Goal: Task Accomplishment & Management: Manage account settings

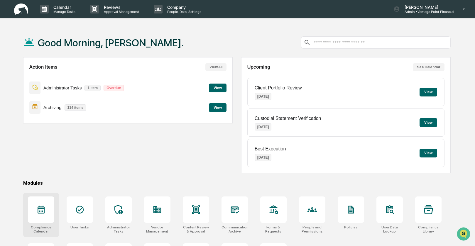
click at [37, 217] on div at bounding box center [41, 210] width 26 height 26
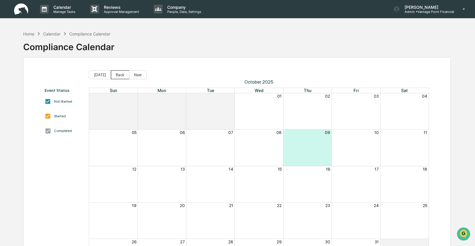
click at [115, 75] on button "Back" at bounding box center [120, 74] width 18 height 9
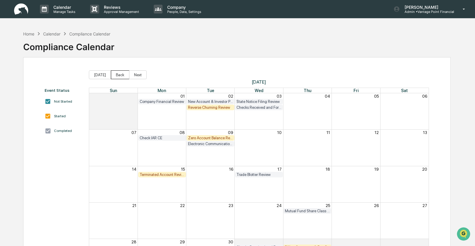
click at [116, 75] on button "Back" at bounding box center [120, 74] width 18 height 9
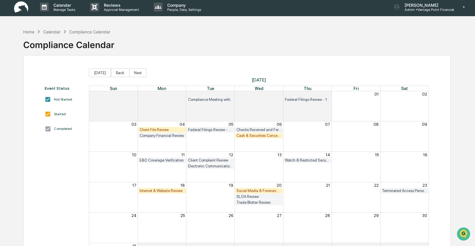
scroll to position [2, 0]
click at [154, 130] on div "Client File Review" at bounding box center [162, 129] width 45 height 4
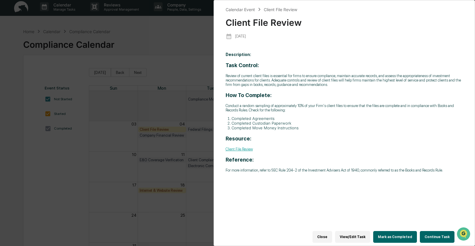
click at [422, 233] on button "Continue Task" at bounding box center [437, 237] width 35 height 12
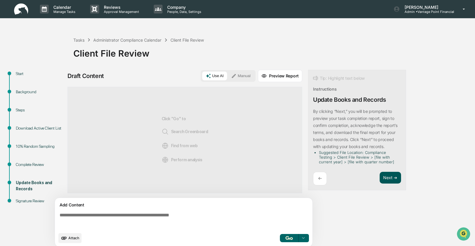
click at [388, 180] on button "Next ➔" at bounding box center [390, 178] width 21 height 12
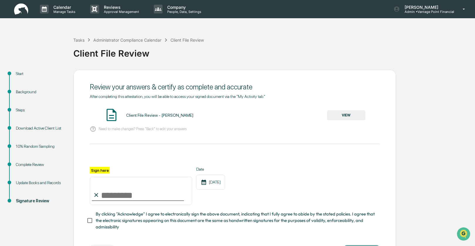
click at [31, 183] on div "Update Books and Records" at bounding box center [40, 183] width 48 height 6
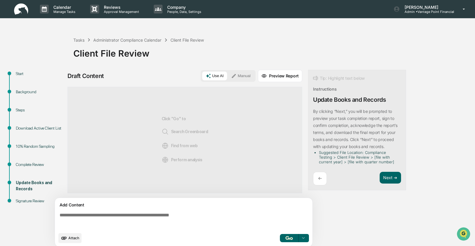
click at [27, 147] on div "10% Random Sampling" at bounding box center [40, 147] width 48 height 6
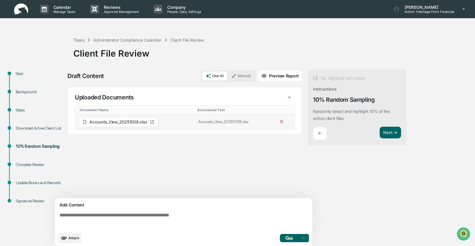
click at [112, 124] on span "Accounts_View_20251008.xlsx" at bounding box center [119, 122] width 58 height 4
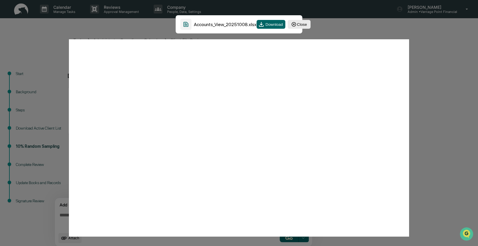
click at [300, 23] on button "Close" at bounding box center [299, 24] width 23 height 9
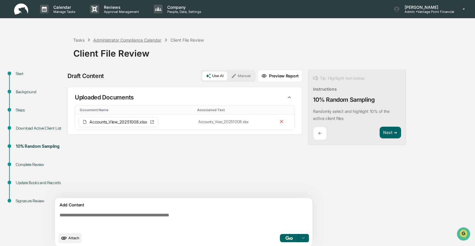
click at [105, 40] on div "Administrator Compliance Calendar" at bounding box center [127, 40] width 68 height 5
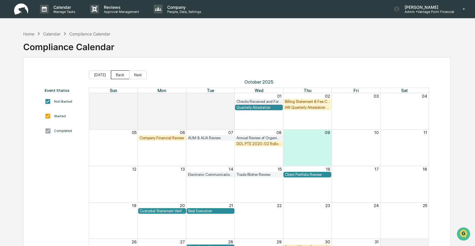
click at [119, 77] on button "Back" at bounding box center [120, 74] width 18 height 9
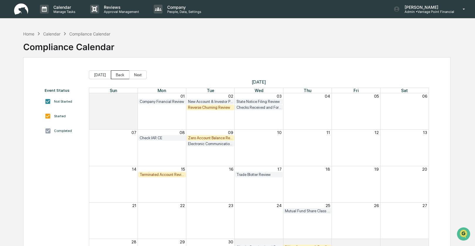
click at [119, 77] on button "Back" at bounding box center [120, 74] width 18 height 9
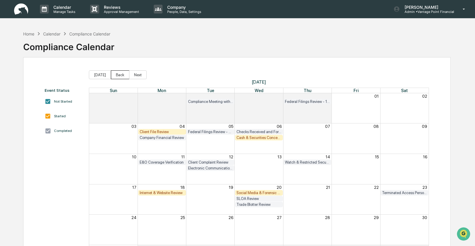
click at [119, 77] on button "Back" at bounding box center [120, 74] width 18 height 9
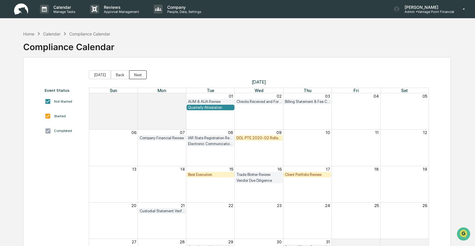
click at [143, 76] on button "Next" at bounding box center [138, 74] width 18 height 9
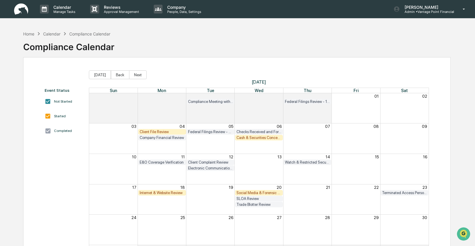
click at [250, 137] on div "Cash & Securities Concentration Review" at bounding box center [259, 138] width 45 height 4
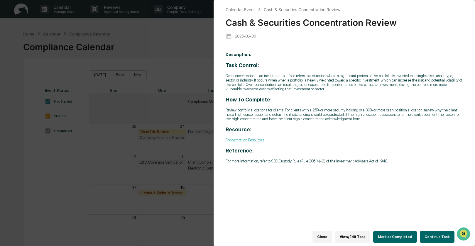
click at [427, 234] on button "Continue Task" at bounding box center [437, 237] width 35 height 12
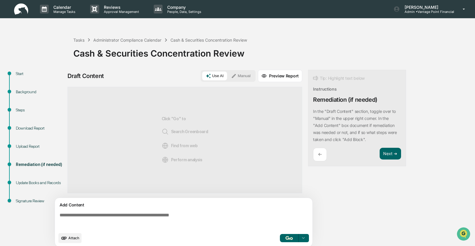
click at [31, 148] on div "Upload Report" at bounding box center [40, 147] width 48 height 6
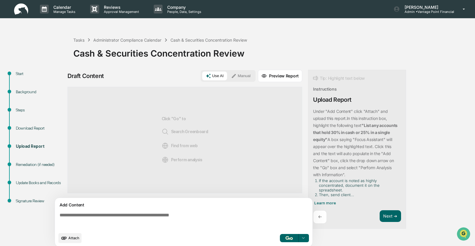
click at [46, 128] on div "Download Report" at bounding box center [40, 128] width 48 height 6
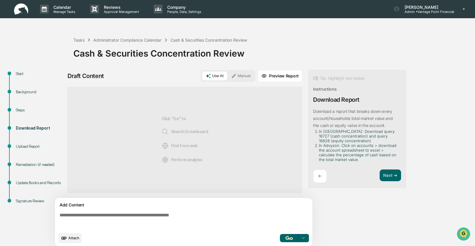
click at [26, 145] on div "Upload Report" at bounding box center [40, 147] width 48 height 6
click at [254, 137] on div "Click "Go" to Search Greenboard Find from web Perform analysis" at bounding box center [185, 140] width 235 height 107
click at [19, 145] on div "Upload Report" at bounding box center [40, 147] width 48 height 6
click at [23, 150] on div "Upload Report" at bounding box center [40, 153] width 58 height 18
click at [22, 149] on div "Upload Report" at bounding box center [40, 147] width 48 height 6
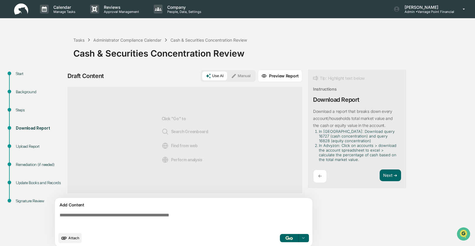
click at [27, 164] on div "Remediation (if needed)" at bounding box center [40, 165] width 48 height 6
click at [23, 142] on div "Download Report" at bounding box center [40, 135] width 58 height 18
click at [18, 109] on div "Steps" at bounding box center [40, 110] width 48 height 6
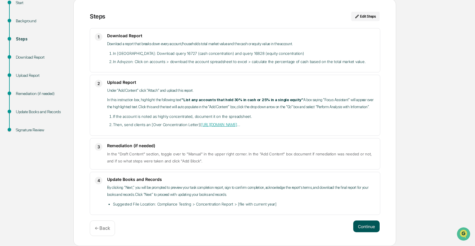
click at [363, 224] on button "Continue" at bounding box center [366, 227] width 26 height 12
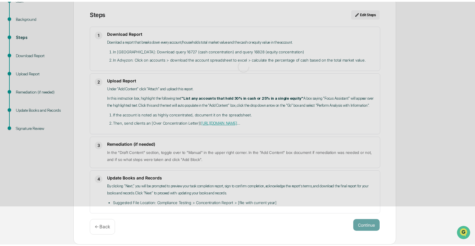
scroll to position [4, 0]
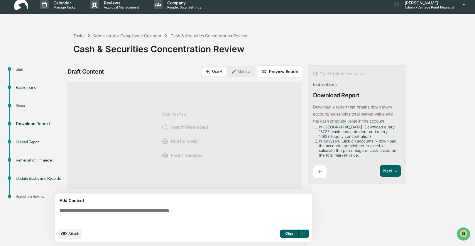
click at [244, 70] on button "Manual" at bounding box center [241, 71] width 26 height 9
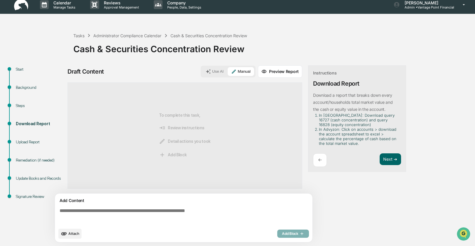
click at [71, 233] on span "Attach" at bounding box center [73, 234] width 11 height 4
click at [389, 160] on button "Next ➔" at bounding box center [390, 160] width 21 height 12
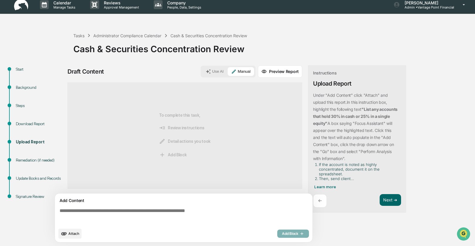
click at [72, 233] on span "Attach" at bounding box center [73, 234] width 11 height 4
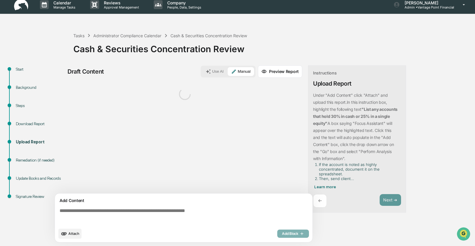
click at [74, 235] on span "Attach" at bounding box center [73, 234] width 11 height 4
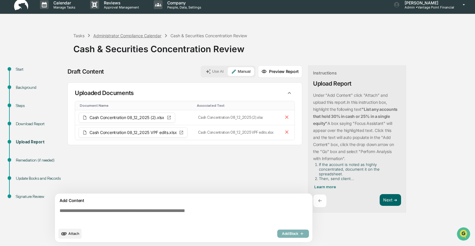
click at [108, 37] on div "Administrator Compliance Calendar" at bounding box center [127, 35] width 68 height 5
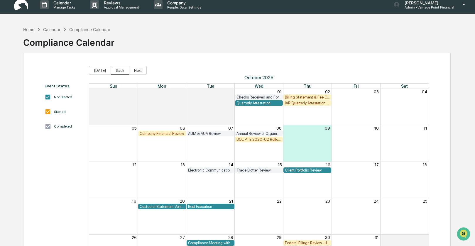
click at [120, 68] on button "Back" at bounding box center [120, 70] width 18 height 9
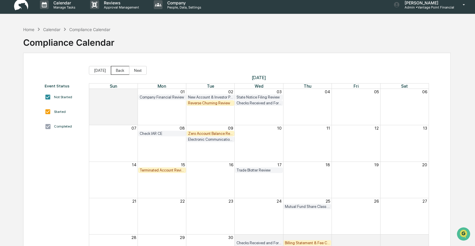
click at [120, 68] on button "Back" at bounding box center [120, 70] width 18 height 9
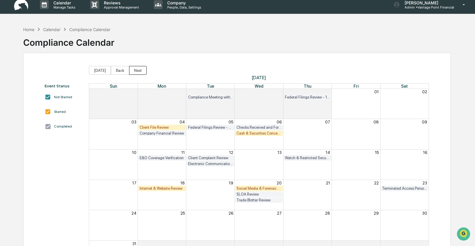
click at [137, 73] on button "Next" at bounding box center [138, 70] width 18 height 9
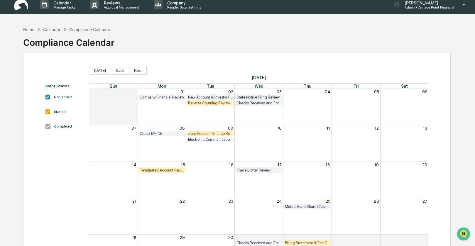
click at [209, 104] on div "Reverse Churning Review" at bounding box center [210, 103] width 45 height 4
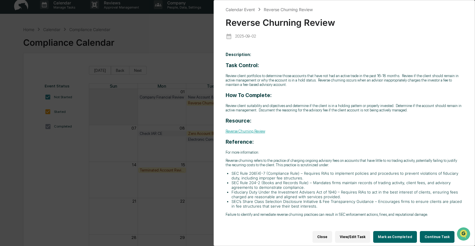
click at [439, 235] on button "Continue Task" at bounding box center [437, 237] width 35 height 12
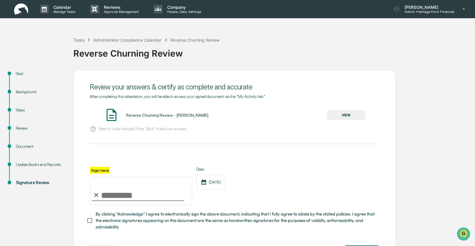
click at [20, 147] on div "Document" at bounding box center [40, 147] width 48 height 6
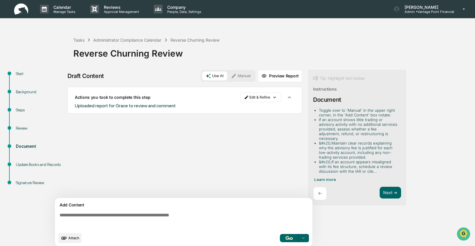
click at [236, 75] on icon at bounding box center [233, 75] width 5 height 5
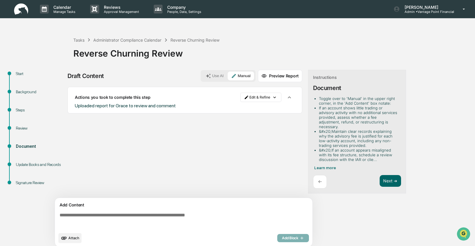
click at [36, 164] on div "Update Books and Records" at bounding box center [40, 165] width 48 height 6
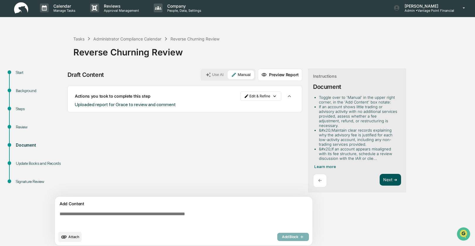
scroll to position [4, 0]
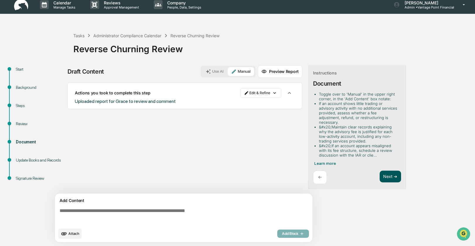
click at [392, 171] on button "Next ➔" at bounding box center [390, 177] width 21 height 12
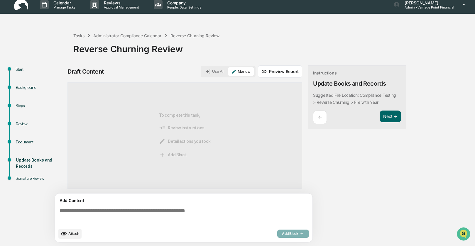
click at [21, 144] on div "Document" at bounding box center [40, 142] width 48 height 6
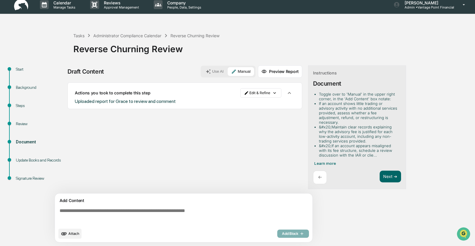
click at [72, 234] on span "Attach" at bounding box center [73, 234] width 11 height 4
click at [72, 232] on span "Attach" at bounding box center [73, 234] width 11 height 4
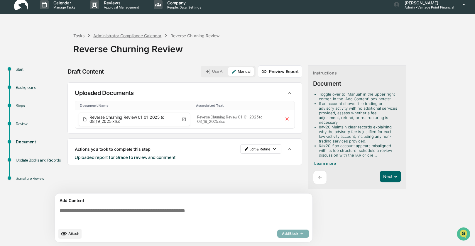
click at [124, 35] on div "Administrator Compliance Calendar" at bounding box center [127, 35] width 68 height 5
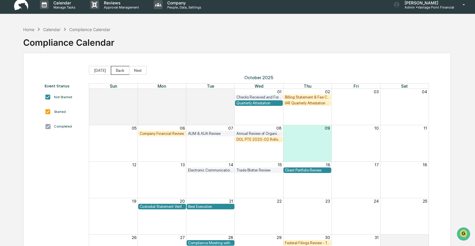
click at [124, 72] on button "Back" at bounding box center [120, 70] width 18 height 9
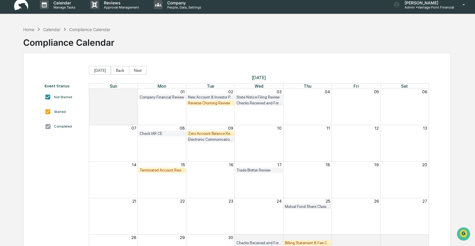
click at [208, 133] on div "Zero Account Balance Review" at bounding box center [210, 134] width 45 height 4
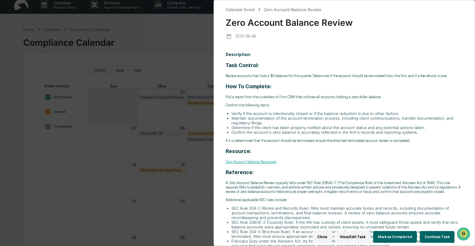
click at [443, 236] on button "Continue Task" at bounding box center [437, 237] width 35 height 12
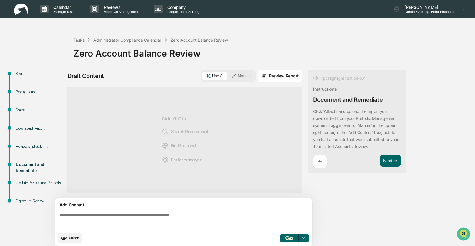
click at [245, 77] on button "Manual" at bounding box center [241, 76] width 26 height 9
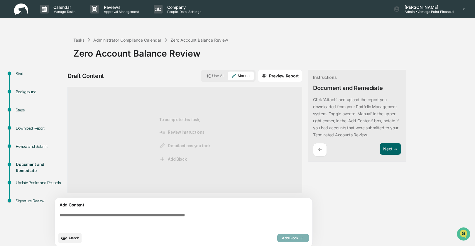
click at [75, 238] on span "Attach" at bounding box center [73, 238] width 11 height 4
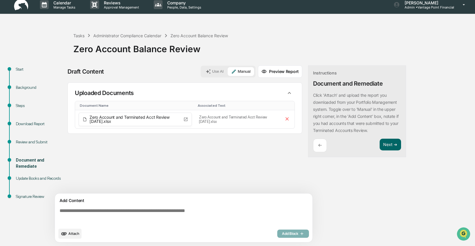
click at [73, 233] on span "Attach" at bounding box center [73, 234] width 11 height 4
click at [120, 35] on div "Administrator Compliance Calendar" at bounding box center [127, 35] width 68 height 5
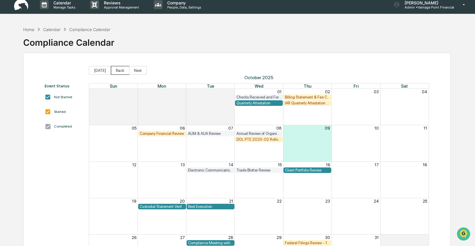
click at [116, 67] on button "Back" at bounding box center [120, 70] width 18 height 9
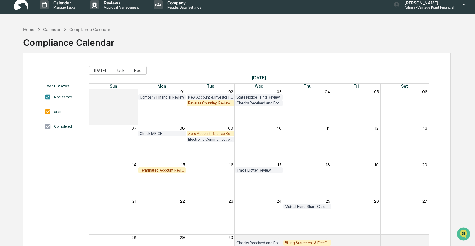
click at [204, 134] on div "Zero Account Balance Review" at bounding box center [210, 134] width 45 height 4
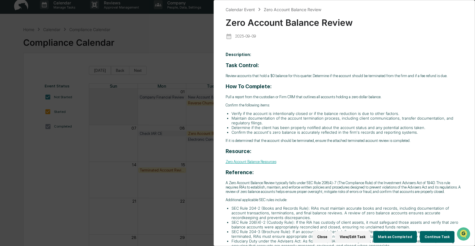
click at [426, 232] on button "Continue Task" at bounding box center [437, 237] width 35 height 12
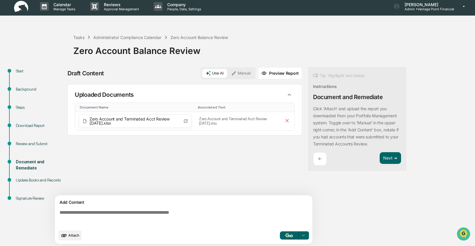
scroll to position [4, 0]
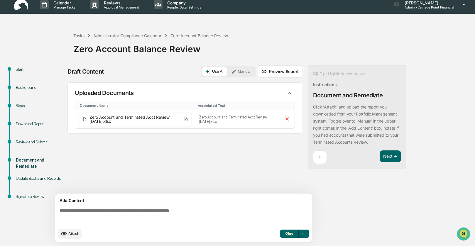
click at [72, 235] on span "Attach" at bounding box center [73, 234] width 11 height 4
click at [132, 140] on span "Zero Account and Terminated Acct Review August 2025 VPF edits.xlsx" at bounding box center [136, 138] width 92 height 8
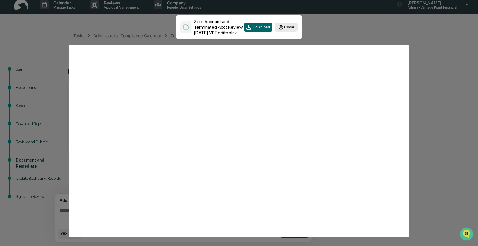
click at [290, 31] on button "Close" at bounding box center [286, 27] width 23 height 9
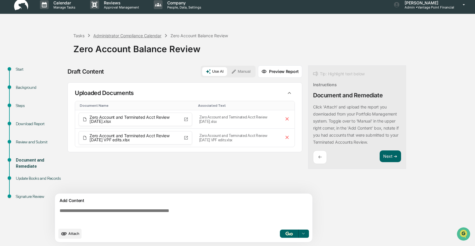
click at [122, 33] on div "Administrator Compliance Calendar" at bounding box center [127, 35] width 68 height 5
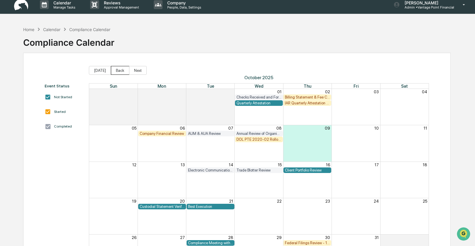
click at [114, 71] on button "Back" at bounding box center [120, 70] width 18 height 9
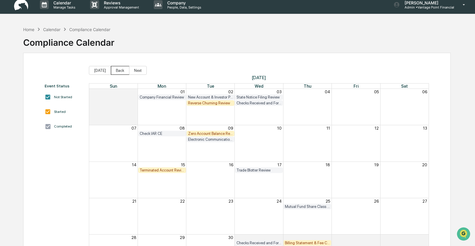
click at [114, 71] on button "Back" at bounding box center [120, 70] width 18 height 9
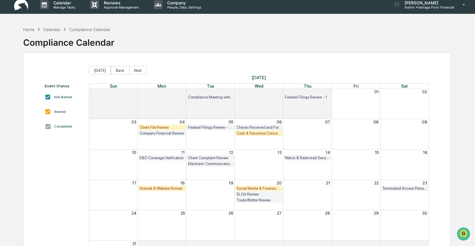
click at [251, 134] on div "Cash & Securities Concentration Review" at bounding box center [259, 133] width 45 height 4
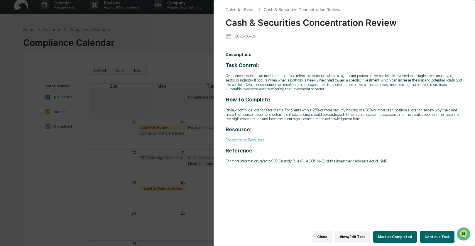
click at [431, 231] on button "Continue Task" at bounding box center [437, 237] width 35 height 12
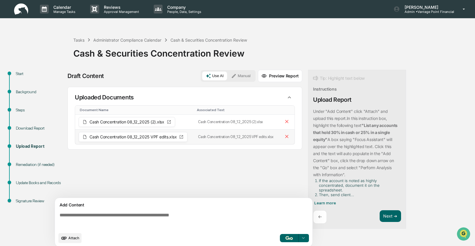
click at [124, 137] on span "Cash Concentration 08_12_2025 VPF edits.xlsx" at bounding box center [133, 137] width 87 height 4
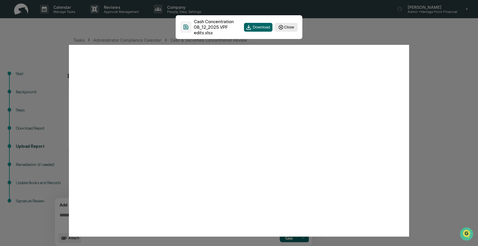
click at [285, 28] on button "Close" at bounding box center [286, 27] width 23 height 9
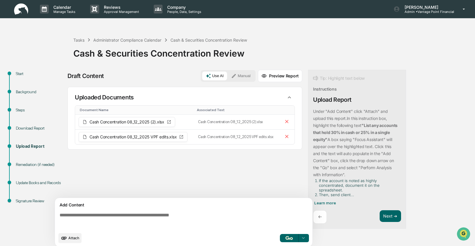
click at [213, 178] on div "Sources Uploaded Documents Document Name Associated Text Cash Concentration 08_…" at bounding box center [185, 142] width 235 height 111
click at [206, 176] on div "Sources Uploaded Documents Document Name Associated Text Cash Concentration 08_…" at bounding box center [185, 142] width 235 height 111
click at [63, 215] on textarea at bounding box center [184, 220] width 255 height 21
drag, startPoint x: 242, startPoint y: 76, endPoint x: 239, endPoint y: 83, distance: 7.5
click at [242, 76] on button "Manual" at bounding box center [241, 76] width 26 height 9
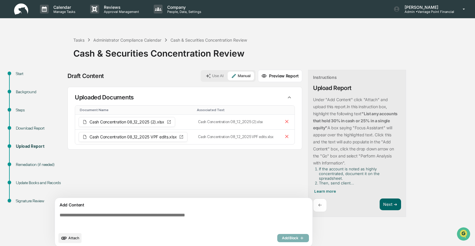
click at [74, 218] on textarea at bounding box center [184, 220] width 255 height 21
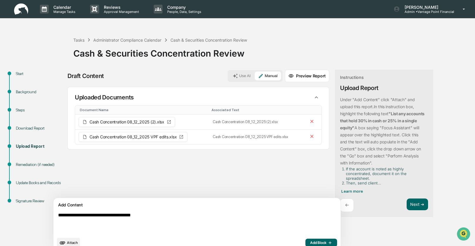
type textarea "**********"
click at [310, 243] on span "Add Block" at bounding box center [321, 243] width 22 height 5
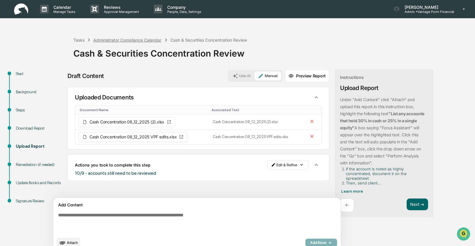
click at [111, 40] on div "Administrator Compliance Calendar" at bounding box center [127, 40] width 68 height 5
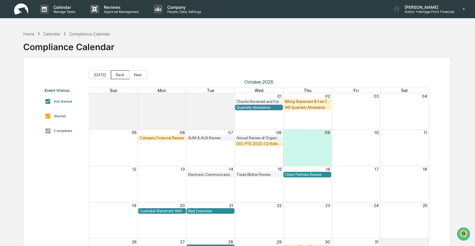
click at [116, 74] on button "Back" at bounding box center [120, 74] width 18 height 9
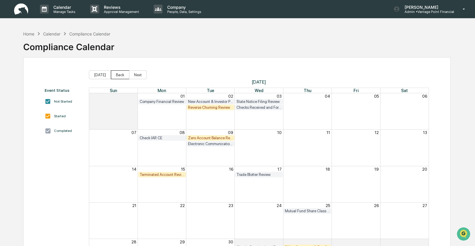
click at [116, 74] on button "Back" at bounding box center [120, 74] width 18 height 9
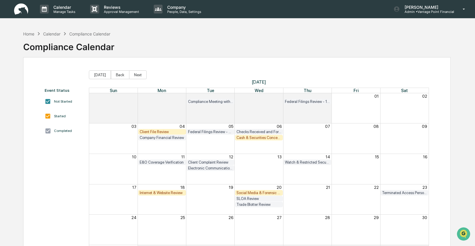
click at [163, 131] on div "Client File Review" at bounding box center [162, 132] width 45 height 4
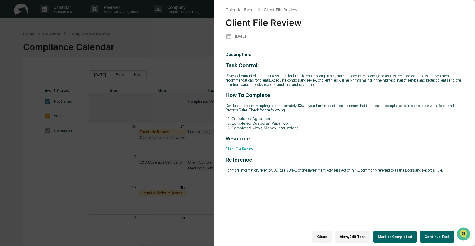
click at [432, 233] on button "Continue Task" at bounding box center [437, 237] width 35 height 12
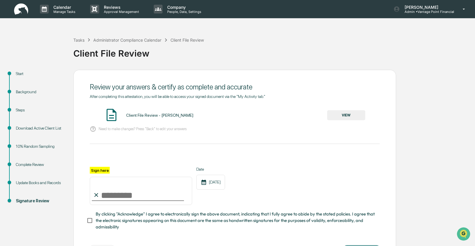
click at [35, 146] on div "10% Random Sampling" at bounding box center [40, 147] width 48 height 6
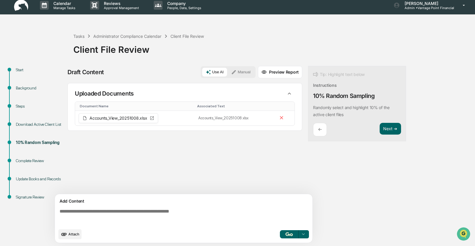
scroll to position [4, 0]
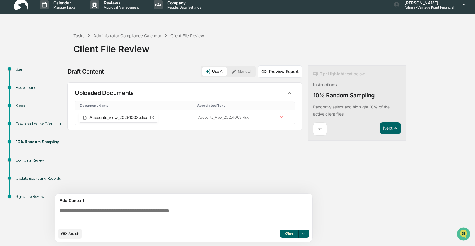
click at [59, 209] on textarea at bounding box center [184, 216] width 255 height 21
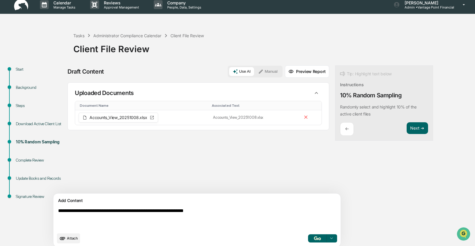
type textarea "**********"
click at [255, 70] on button "Manual" at bounding box center [268, 71] width 26 height 9
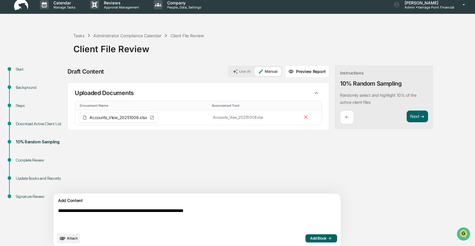
click at [310, 239] on span "Add Block" at bounding box center [321, 238] width 22 height 5
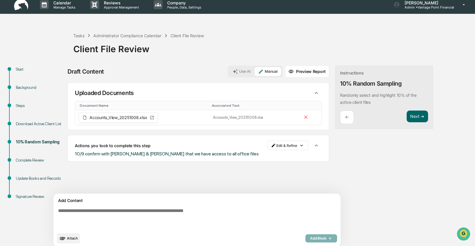
click at [337, 155] on div "Draft Content Use AI Manual Preview Report Sources Uploaded Documents Document …" at bounding box center [232, 158] width 329 height 186
click at [407, 115] on button "Next ➔" at bounding box center [417, 117] width 21 height 12
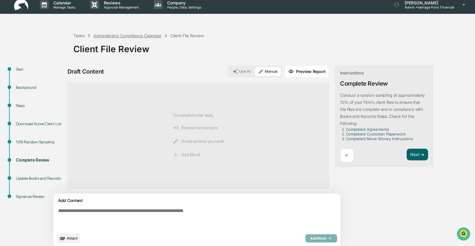
click at [110, 35] on div "Administrator Compliance Calendar" at bounding box center [127, 35] width 68 height 5
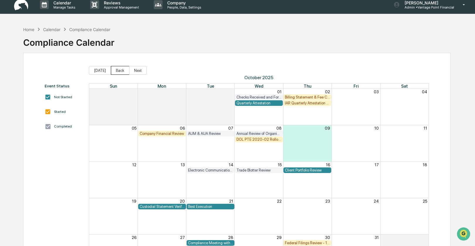
click at [119, 71] on button "Back" at bounding box center [120, 70] width 18 height 9
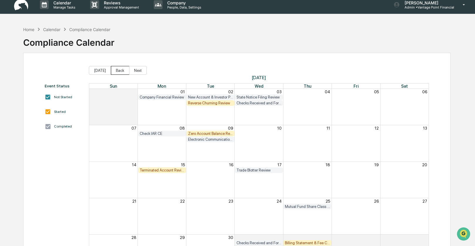
click at [119, 71] on button "Back" at bounding box center [120, 70] width 18 height 9
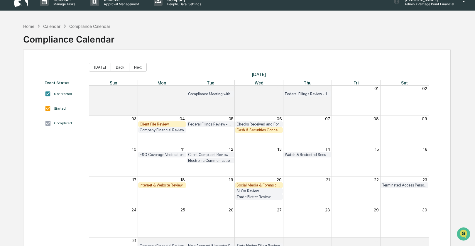
scroll to position [8, 0]
click at [141, 69] on button "Next" at bounding box center [138, 67] width 18 height 9
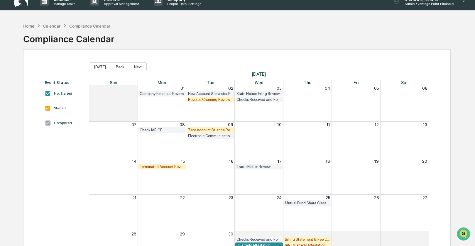
click at [213, 100] on div "Reverse Churning Review" at bounding box center [210, 99] width 45 height 4
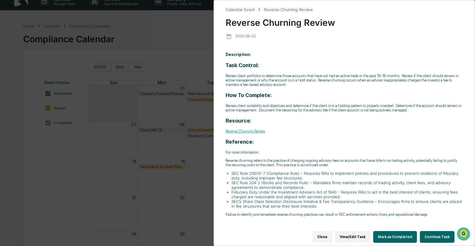
click at [429, 234] on button "Continue Task" at bounding box center [437, 237] width 35 height 12
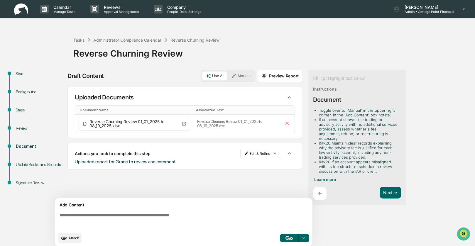
click at [62, 217] on textarea at bounding box center [184, 220] width 255 height 21
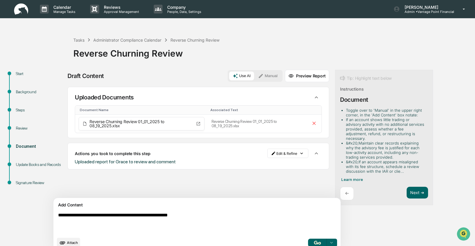
drag, startPoint x: 122, startPoint y: 217, endPoint x: 130, endPoint y: 217, distance: 7.3
click at [130, 217] on textarea "**********" at bounding box center [183, 223] width 255 height 26
drag, startPoint x: 145, startPoint y: 215, endPoint x: 201, endPoint y: 215, distance: 55.8
click at [201, 215] on textarea "**********" at bounding box center [183, 223] width 255 height 26
type textarea "**********"
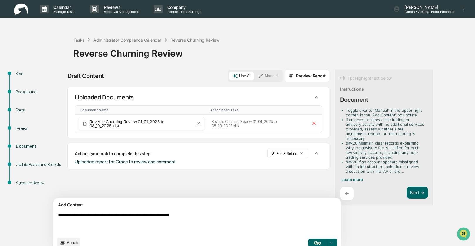
click at [255, 73] on button "Manual" at bounding box center [268, 76] width 26 height 9
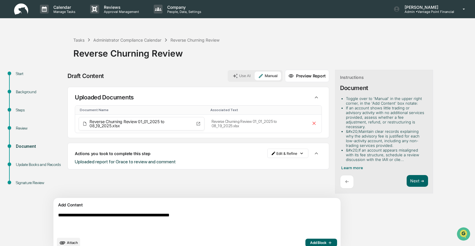
click at [310, 242] on span "Add Block" at bounding box center [321, 243] width 22 height 5
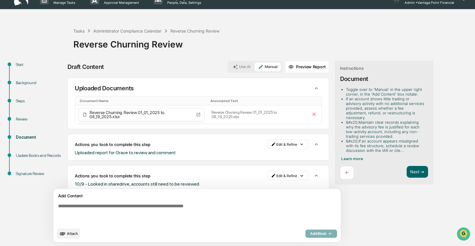
scroll to position [7, 0]
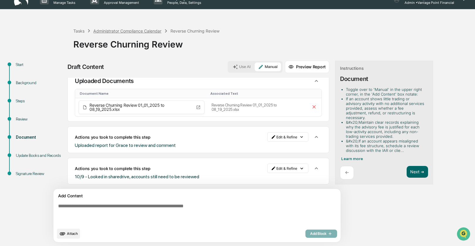
click at [129, 32] on div "Administrator Compliance Calendar" at bounding box center [127, 30] width 68 height 5
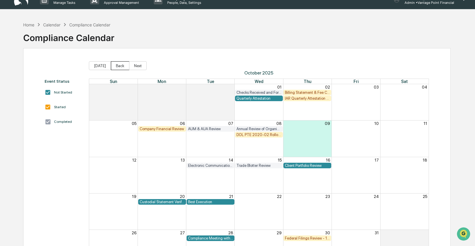
click at [117, 65] on button "Back" at bounding box center [120, 65] width 18 height 9
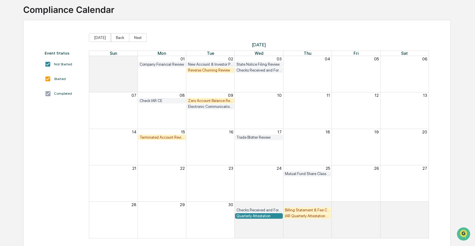
scroll to position [43, 0]
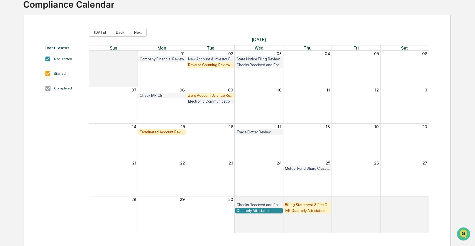
click at [201, 94] on div "Zero Account Balance Review" at bounding box center [210, 95] width 45 height 4
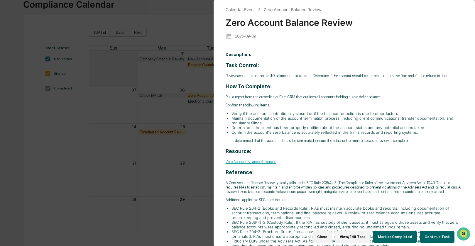
click at [431, 233] on button "Continue Task" at bounding box center [437, 237] width 35 height 12
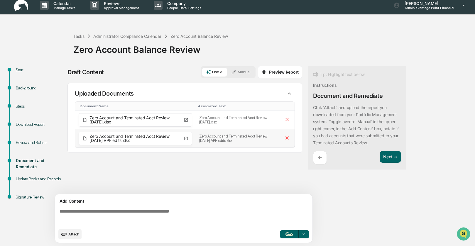
scroll to position [4, 0]
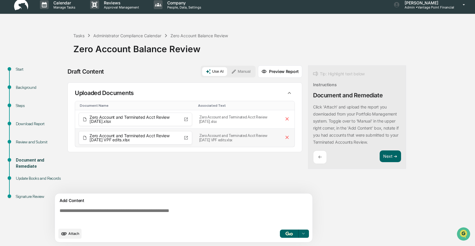
click at [108, 137] on span "Zero Account and Terminated Acct Review August 2025 VPF edits.xlsx" at bounding box center [136, 138] width 92 height 8
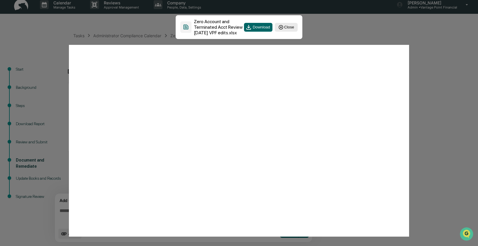
click at [287, 29] on button "Close" at bounding box center [286, 27] width 23 height 9
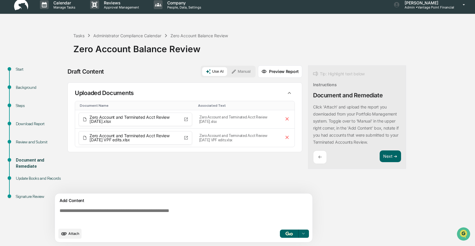
click at [60, 212] on textarea at bounding box center [184, 216] width 255 height 21
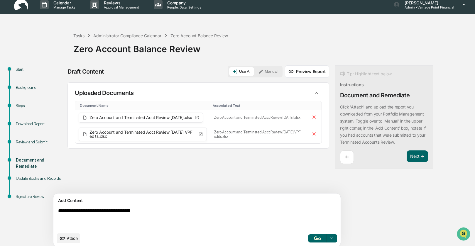
type textarea "**********"
click at [255, 74] on button "Manual" at bounding box center [268, 71] width 26 height 9
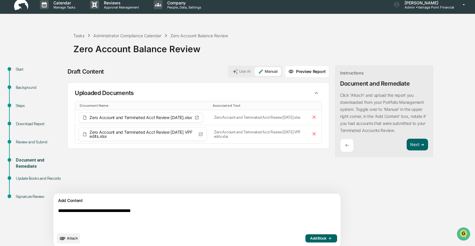
click at [310, 239] on span "Add Block" at bounding box center [321, 238] width 22 height 5
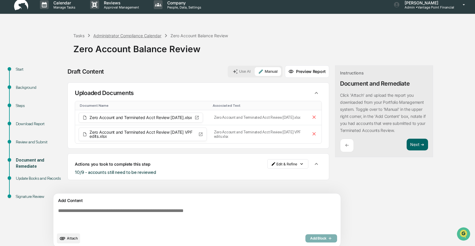
click at [120, 36] on div "Administrator Compliance Calendar" at bounding box center [127, 35] width 68 height 5
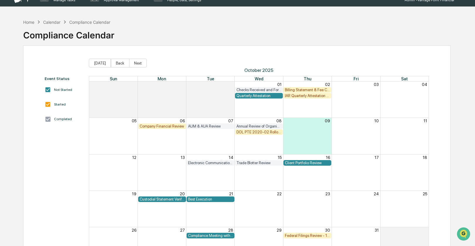
scroll to position [13, 0]
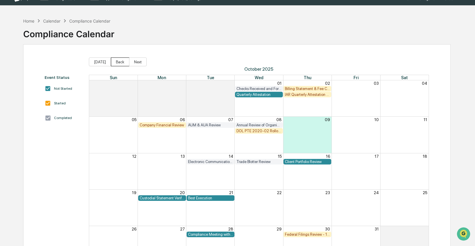
click at [121, 63] on button "Back" at bounding box center [120, 62] width 18 height 9
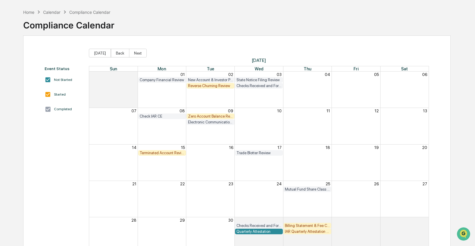
scroll to position [22, 0]
click at [120, 53] on button "Back" at bounding box center [120, 52] width 18 height 9
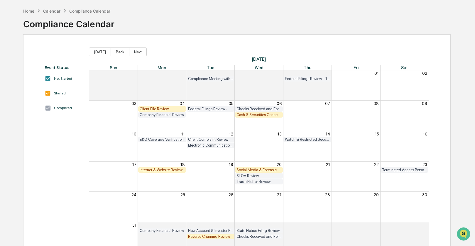
scroll to position [12, 0]
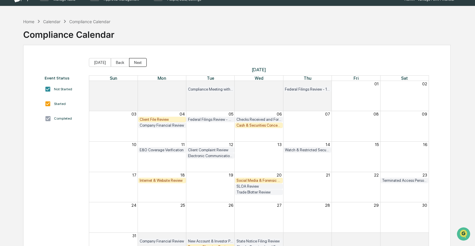
click at [135, 63] on button "Next" at bounding box center [138, 62] width 18 height 9
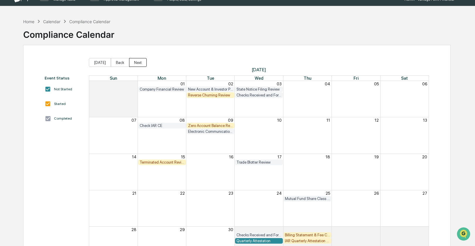
click at [138, 63] on button "Next" at bounding box center [138, 62] width 18 height 9
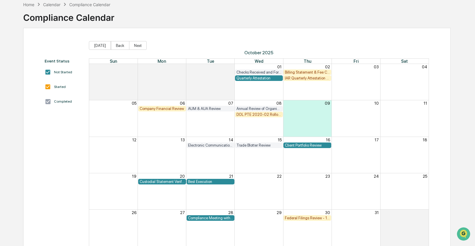
scroll to position [31, 0]
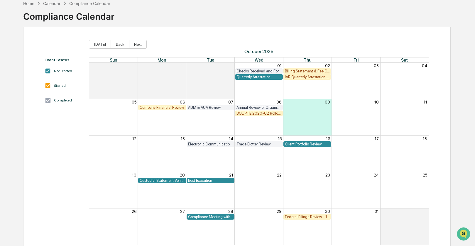
click at [295, 78] on div "IAR Quarterly Attestation Review" at bounding box center [307, 77] width 45 height 4
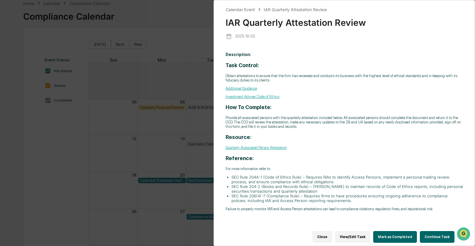
click at [430, 232] on button "Continue Task" at bounding box center [437, 237] width 35 height 12
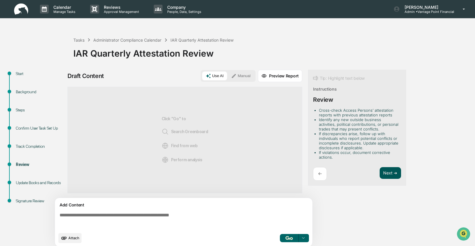
click at [387, 169] on button "Next ➔" at bounding box center [390, 173] width 21 height 12
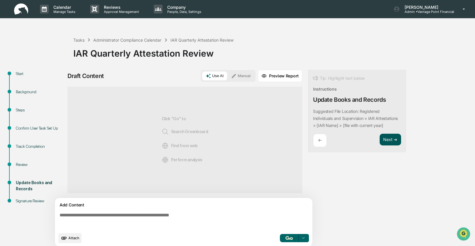
click at [381, 140] on button "Next ➔" at bounding box center [390, 140] width 21 height 12
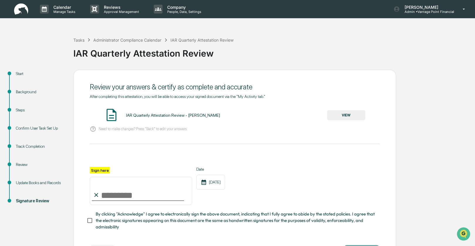
click at [27, 146] on div "Track Completion" at bounding box center [40, 147] width 48 height 6
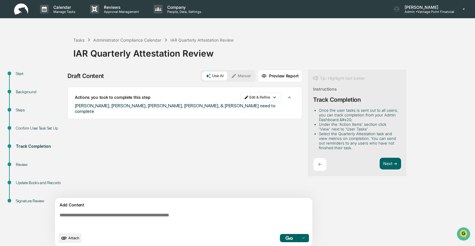
scroll to position [1, 0]
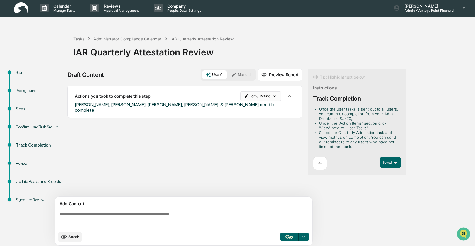
click at [253, 96] on html "Calendar Manage Tasks Reviews Approval Management Company People, Data, Setting…" at bounding box center [237, 122] width 475 height 246
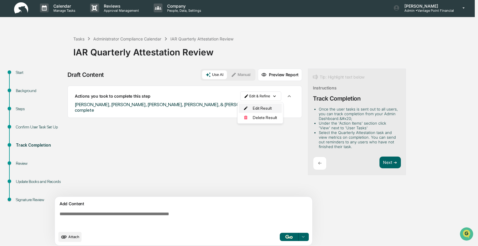
click at [259, 107] on div "Edit Result" at bounding box center [260, 108] width 43 height 9
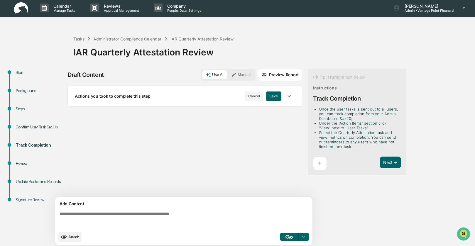
click at [289, 97] on icon "button" at bounding box center [289, 96] width 3 height 2
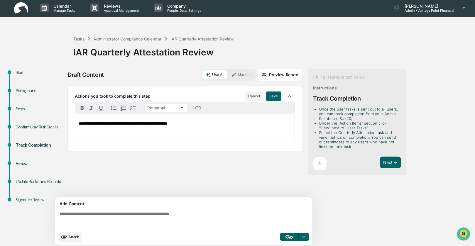
click at [79, 123] on span "**********" at bounding box center [123, 124] width 89 height 4
click at [270, 95] on button "Save" at bounding box center [274, 96] width 16 height 9
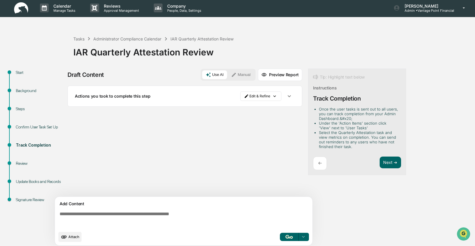
click at [291, 95] on icon "button" at bounding box center [289, 96] width 3 height 2
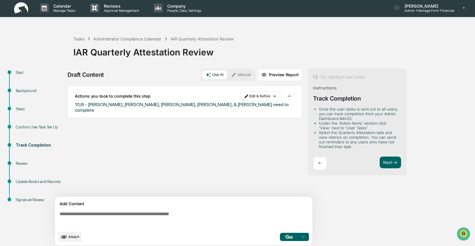
click at [209, 137] on div "Sources Actions you took to complete this step Edit & Refine 10/8 - Ryan, Jeffr…" at bounding box center [185, 141] width 235 height 111
click at [391, 163] on button "Next ➔" at bounding box center [390, 163] width 21 height 12
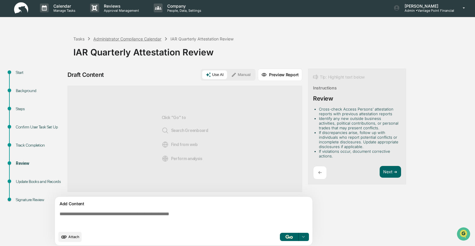
click at [110, 40] on div "Administrator Compliance Calendar" at bounding box center [127, 38] width 68 height 5
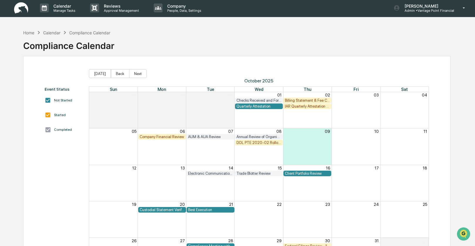
click at [253, 142] on div "DOL PTE 2020-02 Rollover & IRA to IRA Account Review" at bounding box center [259, 143] width 45 height 4
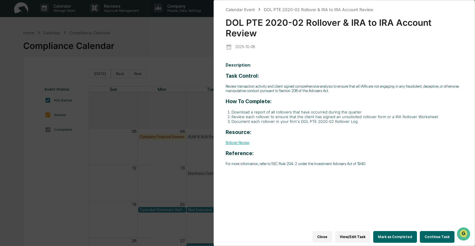
click at [429, 234] on button "Continue Task" at bounding box center [437, 237] width 35 height 12
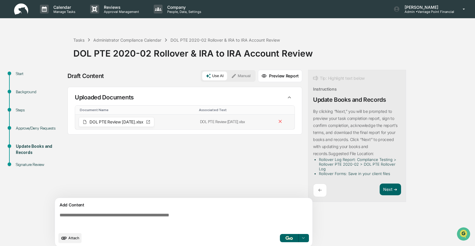
click at [101, 123] on span "DOL PTE Review October 2025.xlsx" at bounding box center [117, 122] width 54 height 4
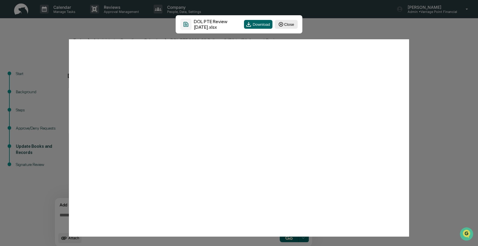
click at [289, 25] on button "Close" at bounding box center [286, 24] width 23 height 9
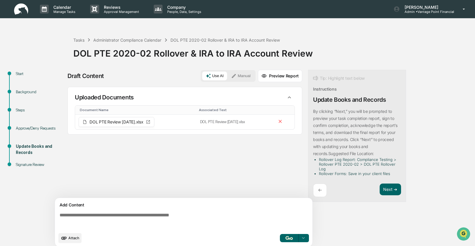
click at [196, 167] on div "Sources Uploaded Documents Document Name Associated Text DOL PTE Review October…" at bounding box center [185, 142] width 235 height 111
click at [131, 40] on div "Administrator Compliance Calendar" at bounding box center [127, 40] width 68 height 5
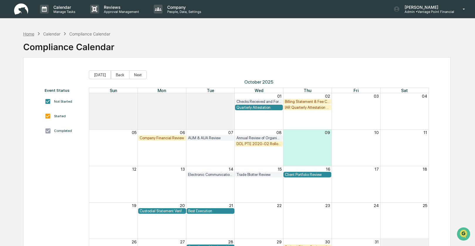
click at [24, 33] on div "Home" at bounding box center [28, 33] width 11 height 5
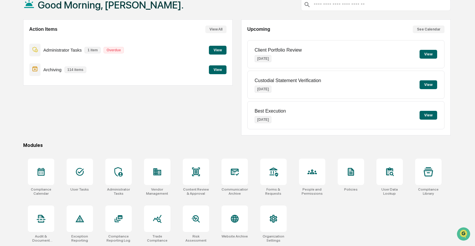
scroll to position [39, 0]
click at [311, 174] on icon at bounding box center [312, 171] width 9 height 9
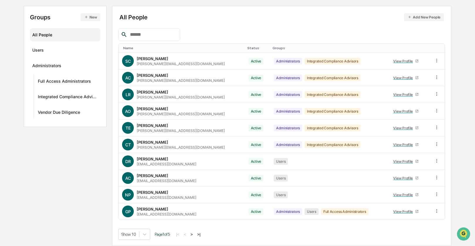
click at [195, 235] on button ">" at bounding box center [192, 234] width 6 height 5
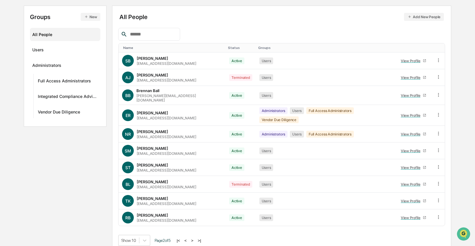
click at [195, 238] on button ">" at bounding box center [192, 240] width 6 height 5
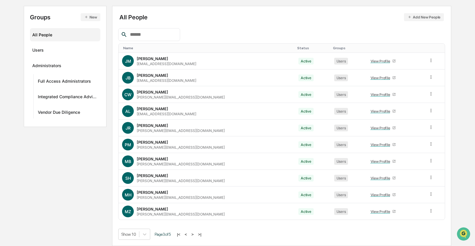
click at [196, 235] on button ">" at bounding box center [193, 234] width 6 height 5
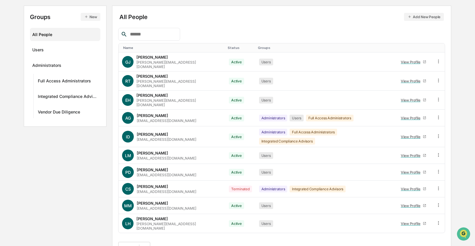
click at [195, 245] on button ">" at bounding box center [192, 247] width 6 height 5
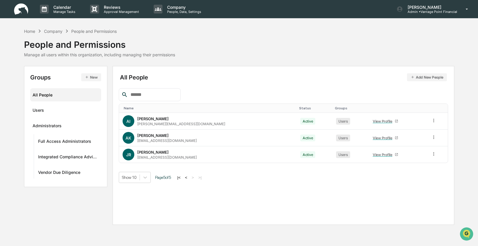
click at [182, 178] on button "|<" at bounding box center [179, 177] width 7 height 5
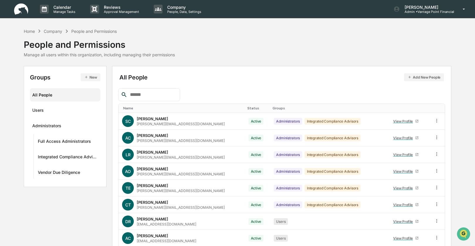
click at [131, 107] on div "Name" at bounding box center [182, 108] width 119 height 4
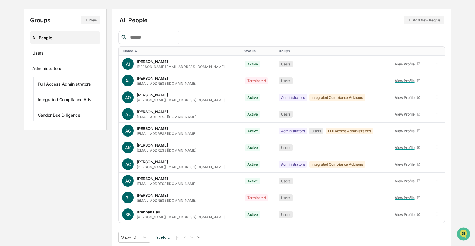
scroll to position [60, 0]
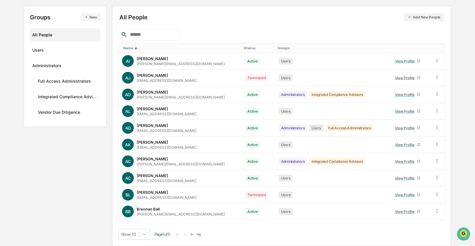
click at [195, 234] on button ">" at bounding box center [192, 234] width 6 height 5
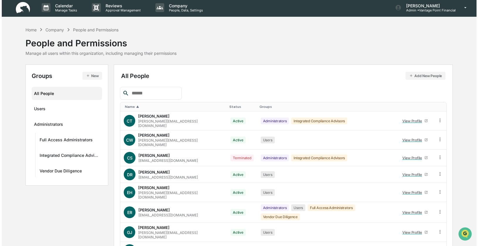
scroll to position [0, 0]
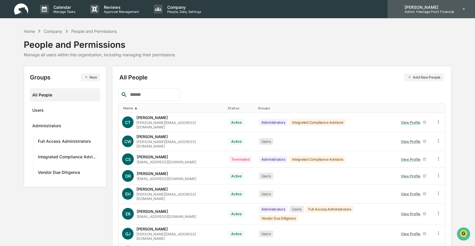
click at [423, 11] on p "Admin • Vantage Point Financial" at bounding box center [427, 12] width 54 height 4
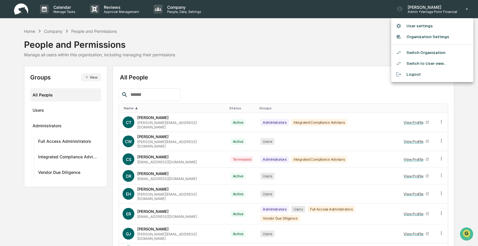
click at [410, 54] on li "Switch Organization" at bounding box center [433, 52] width 82 height 11
